Goal: Transaction & Acquisition: Subscribe to service/newsletter

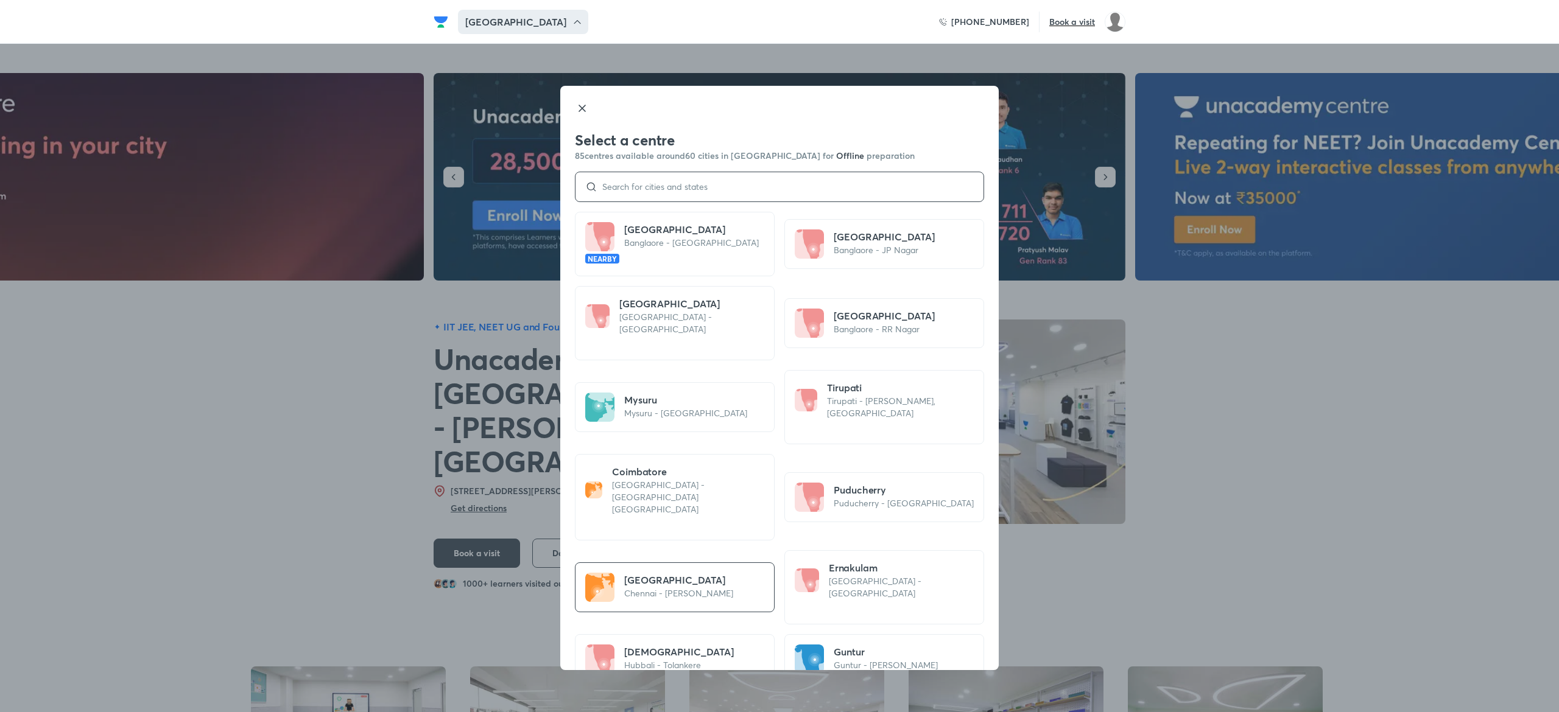
click at [663, 187] on input at bounding box center [785, 187] width 376 height 10
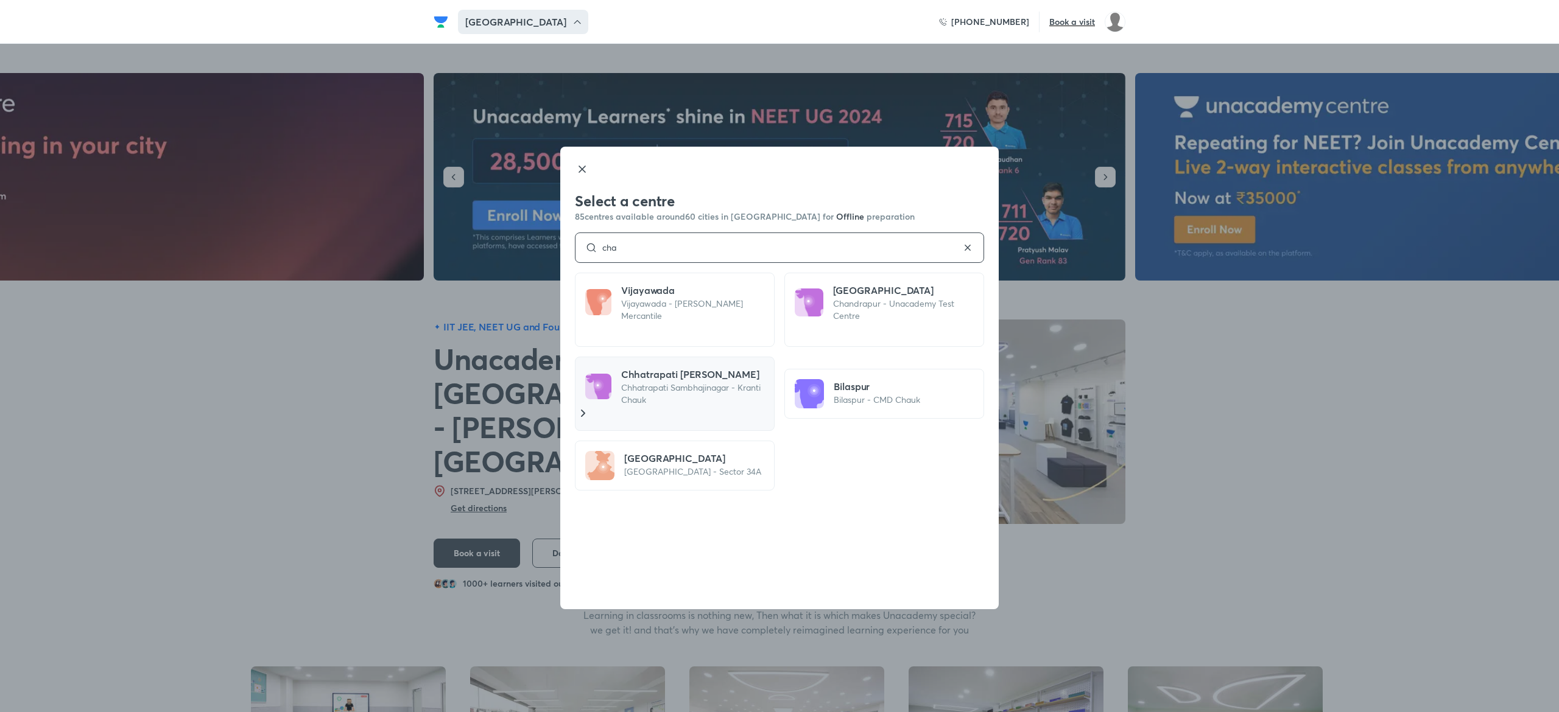
type input "cha"
click at [714, 379] on h5 "Chhatrapati [PERSON_NAME]" at bounding box center [695, 374] width 148 height 15
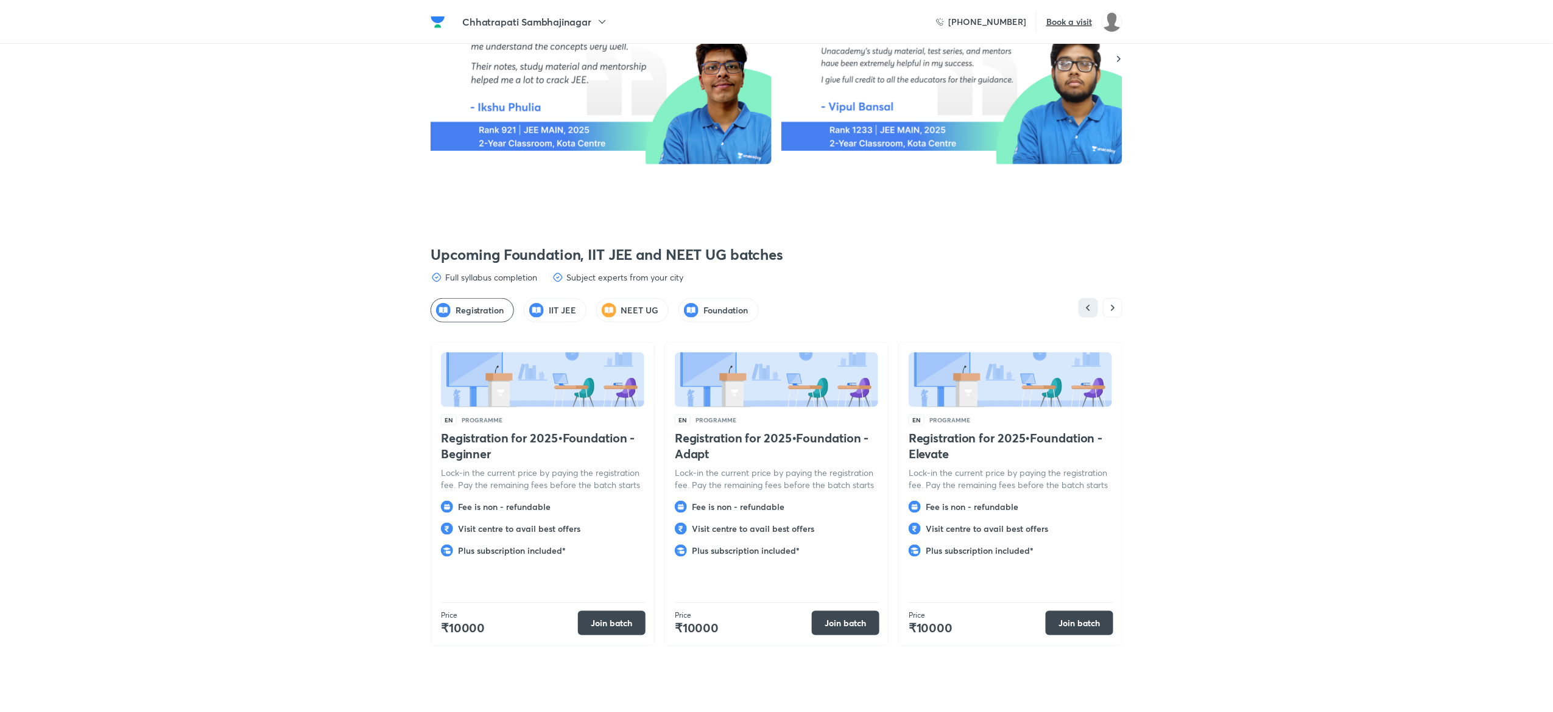
scroll to position [2740, 0]
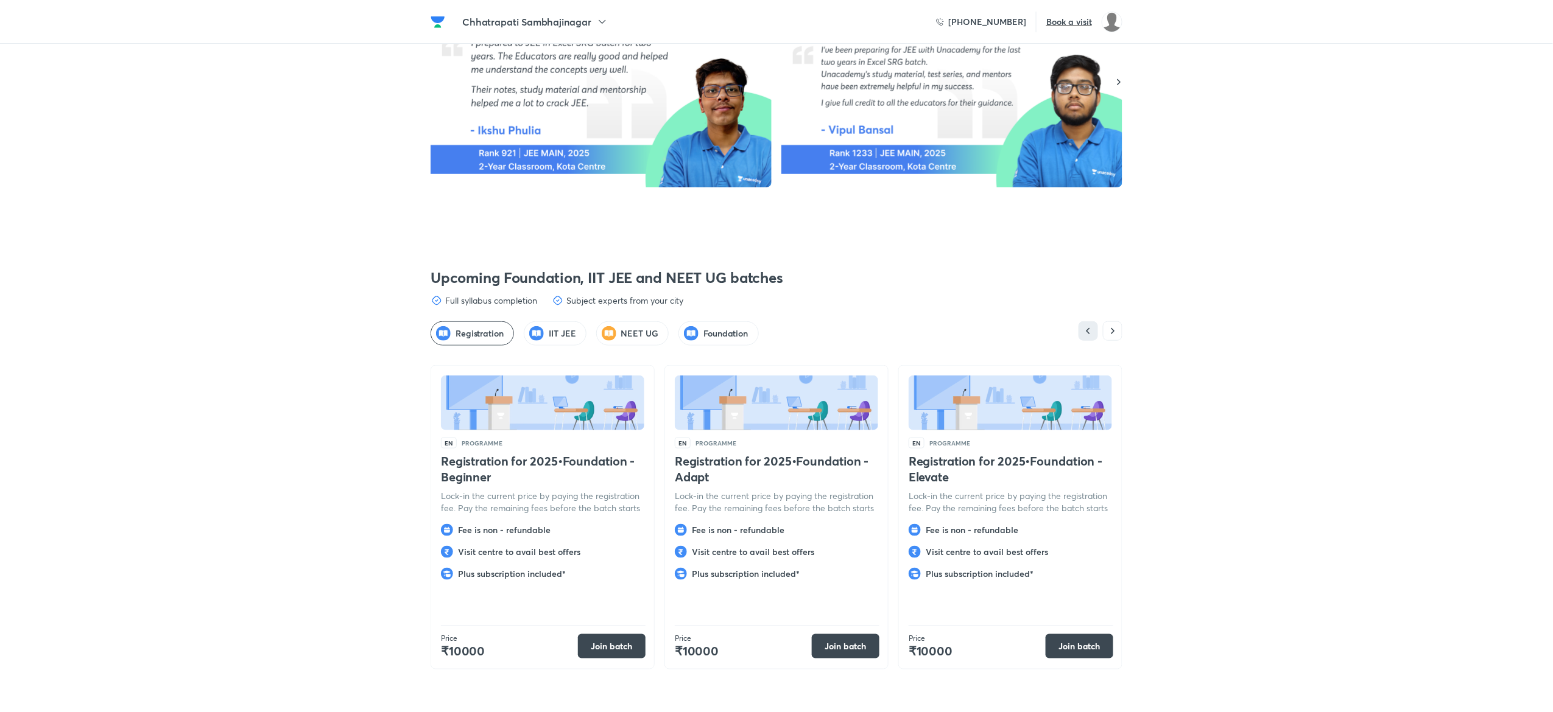
click at [569, 328] on h5 "IIT JEE" at bounding box center [562, 334] width 27 height 12
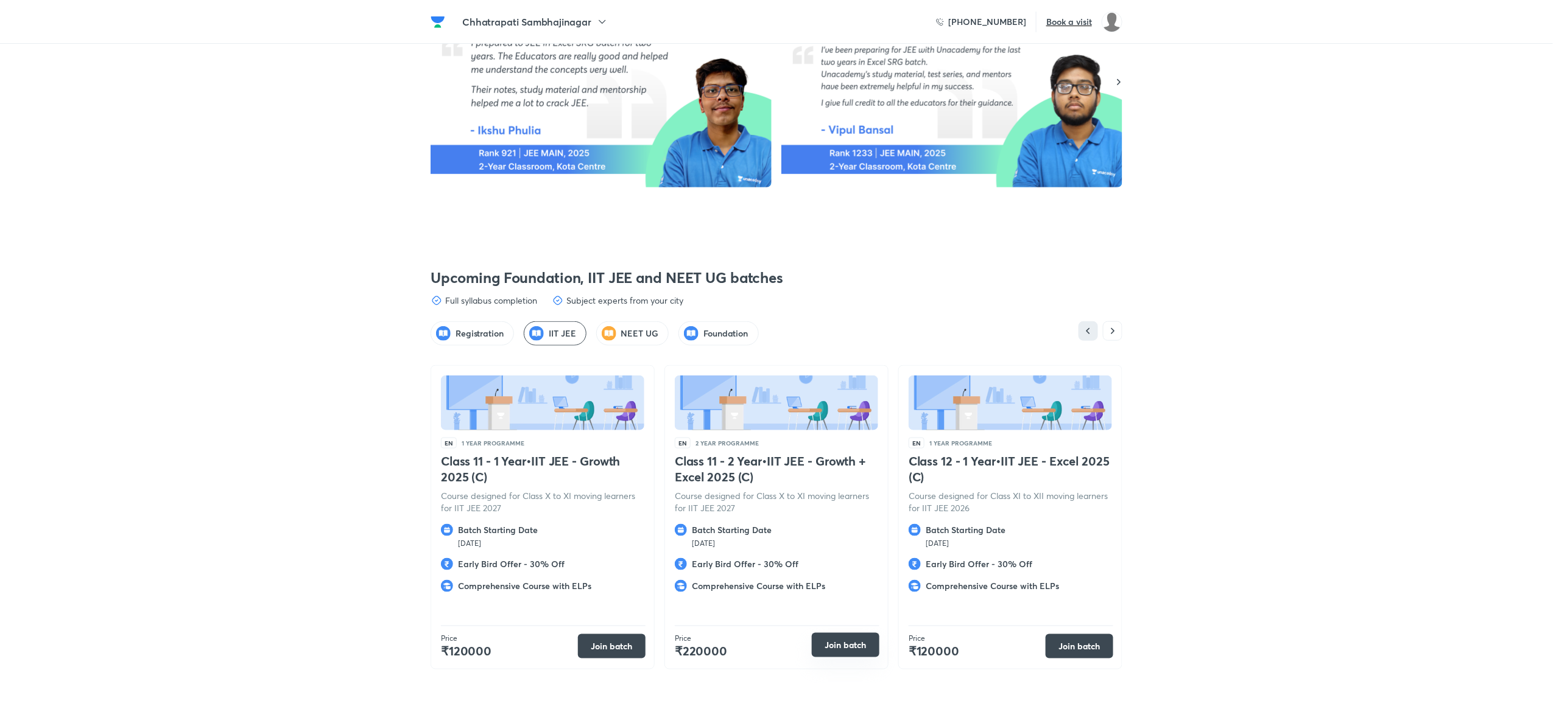
click at [845, 640] on button "Join batch" at bounding box center [846, 645] width 68 height 24
